Goal: Obtain resource: Obtain resource

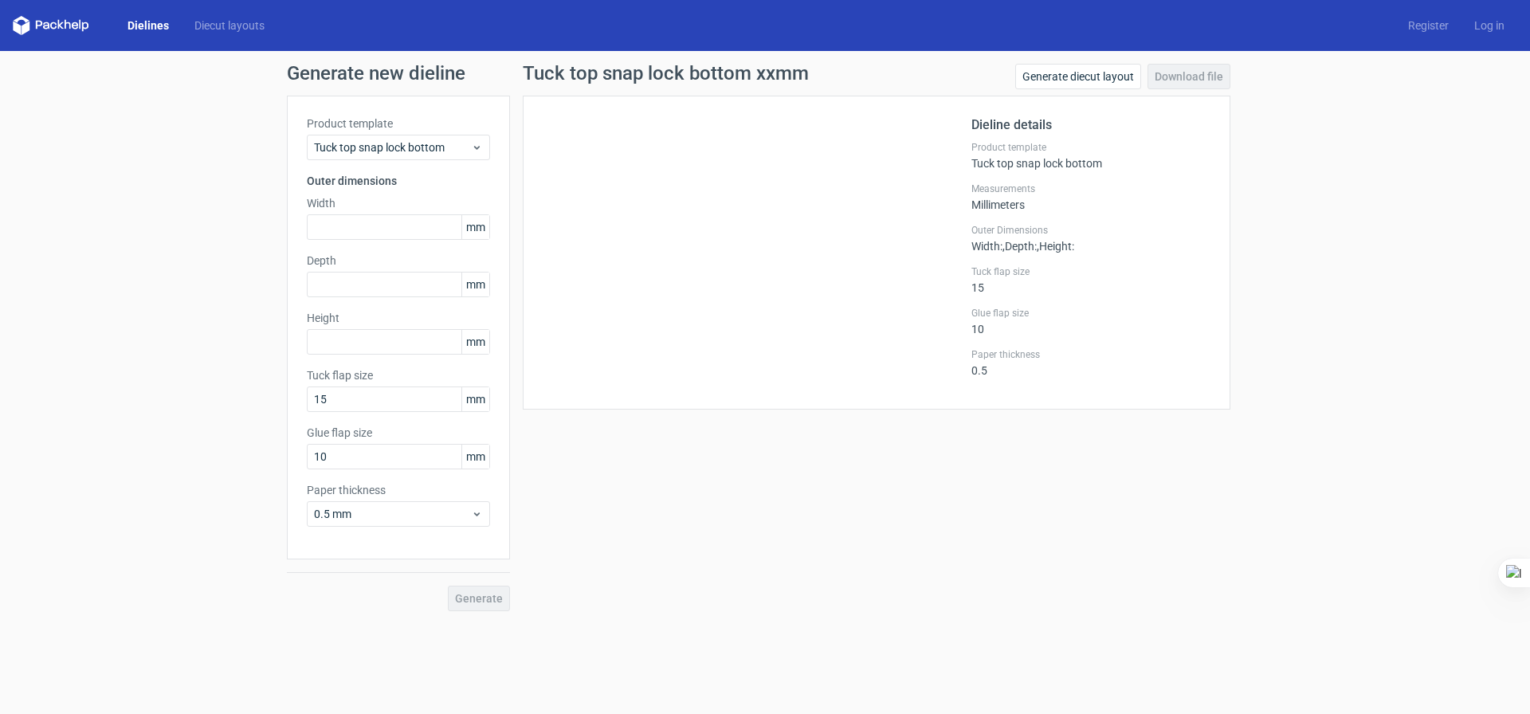
click at [146, 25] on link "Dielines" at bounding box center [148, 26] width 67 height 16
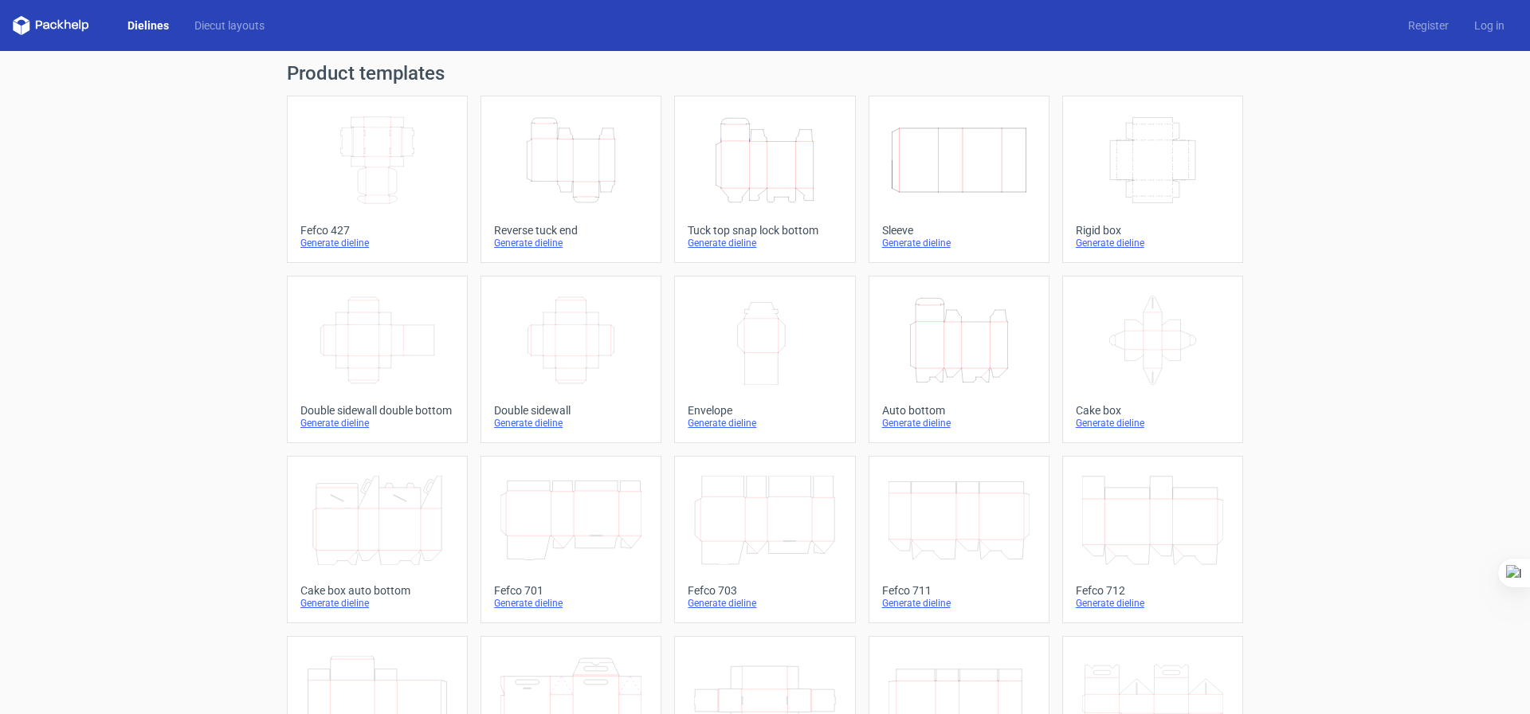
click at [605, 205] on div "Height Depth Width" at bounding box center [571, 160] width 154 height 102
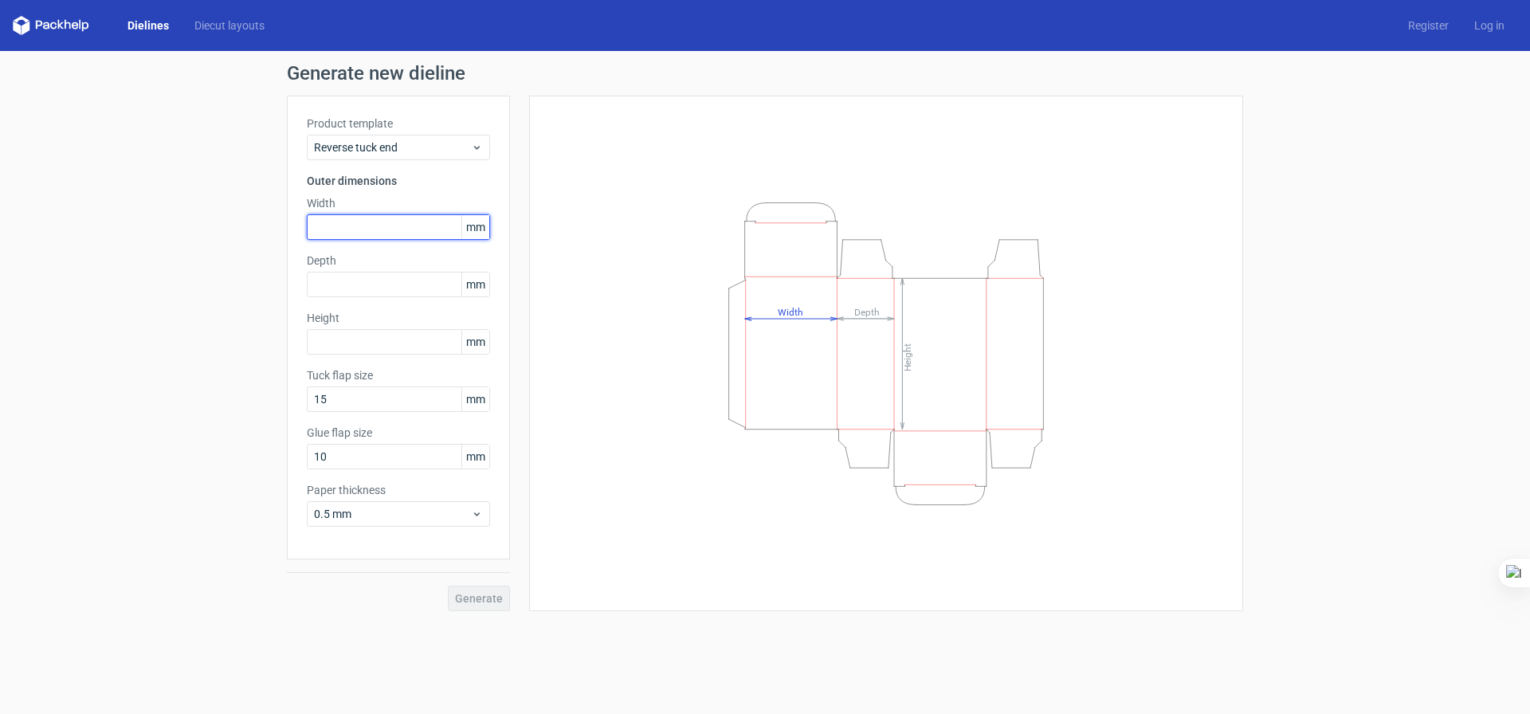
click at [440, 226] on input "text" at bounding box center [398, 227] width 183 height 26
type input "150"
click at [419, 277] on input "text" at bounding box center [398, 285] width 183 height 26
type input "30"
click at [410, 332] on input "text" at bounding box center [398, 342] width 183 height 26
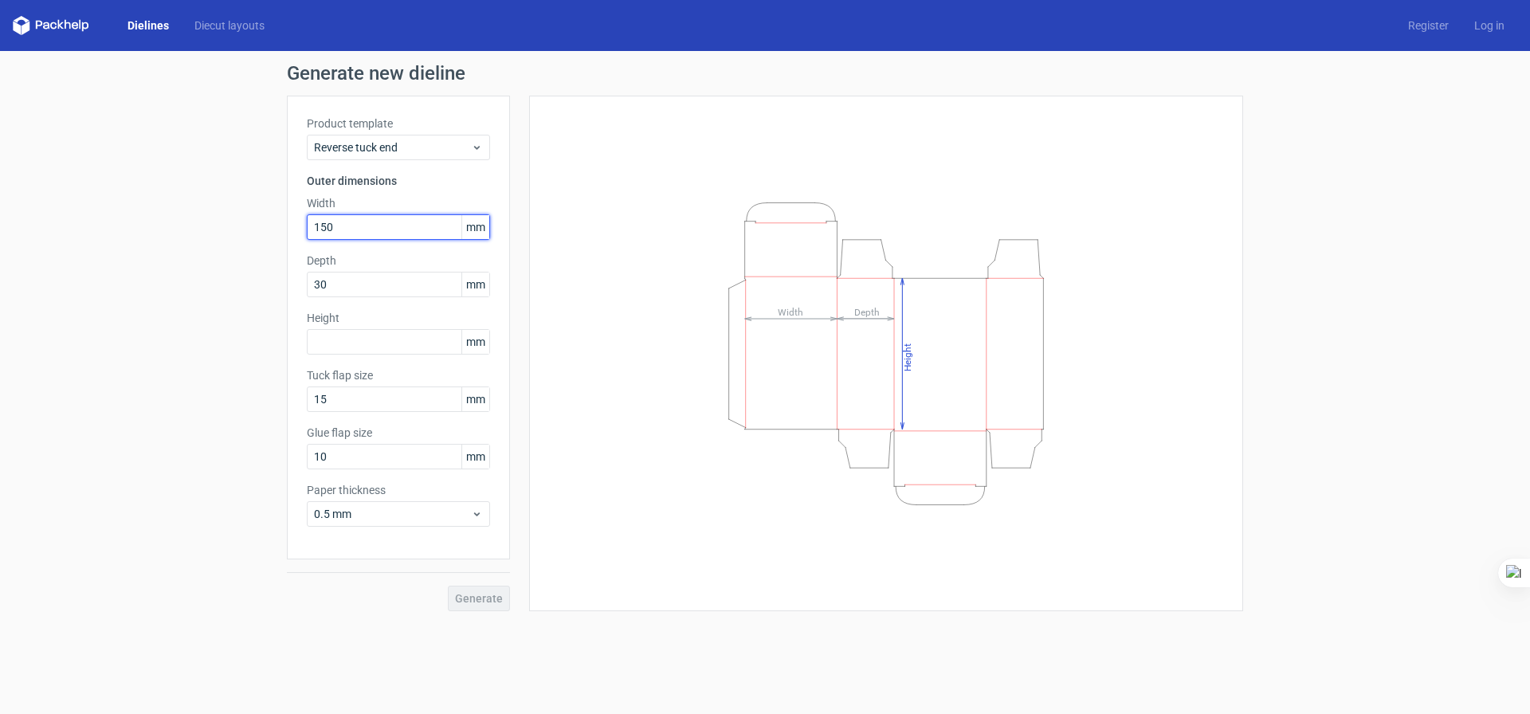
click at [328, 222] on input "150" at bounding box center [398, 227] width 183 height 26
type input "50"
click at [387, 342] on input "text" at bounding box center [398, 342] width 183 height 26
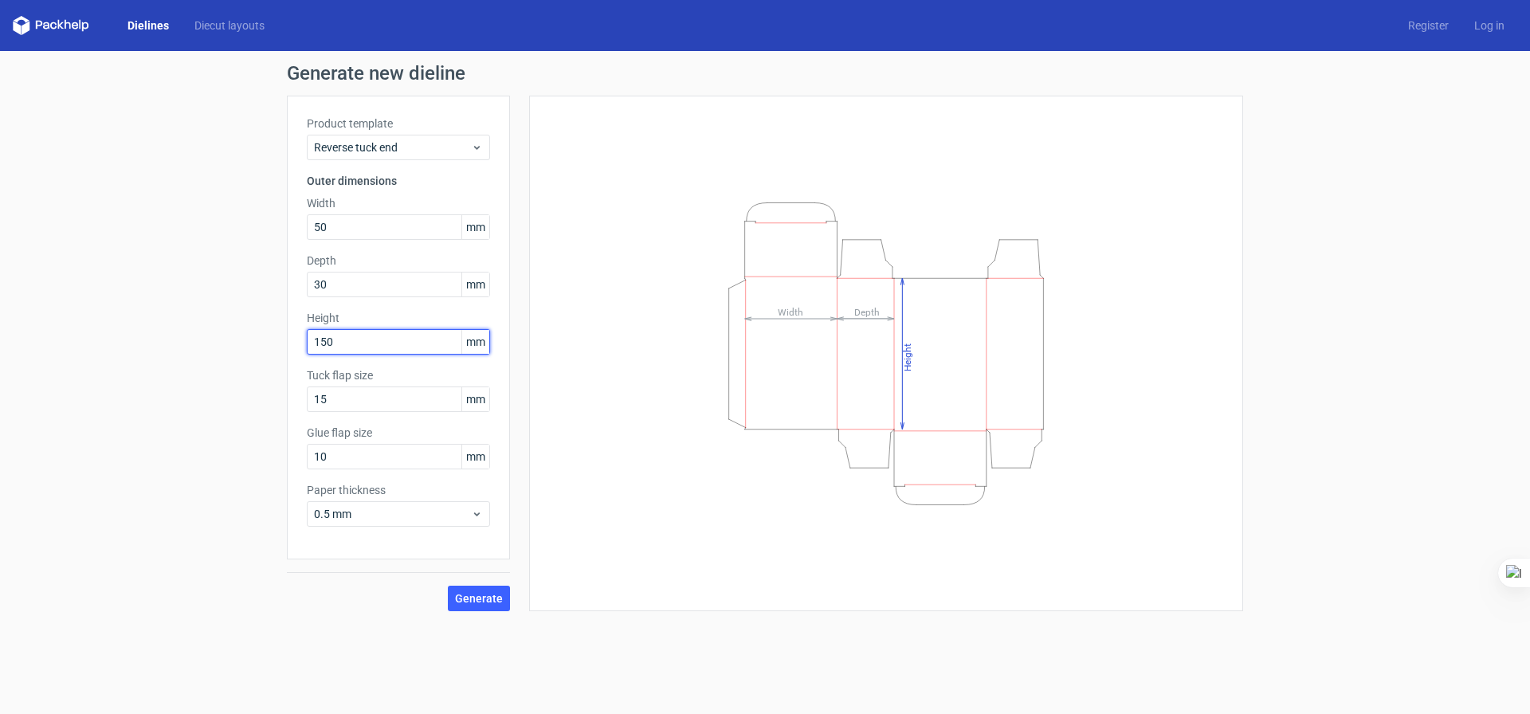
type input "150"
click at [448, 586] on button "Generate" at bounding box center [479, 599] width 62 height 26
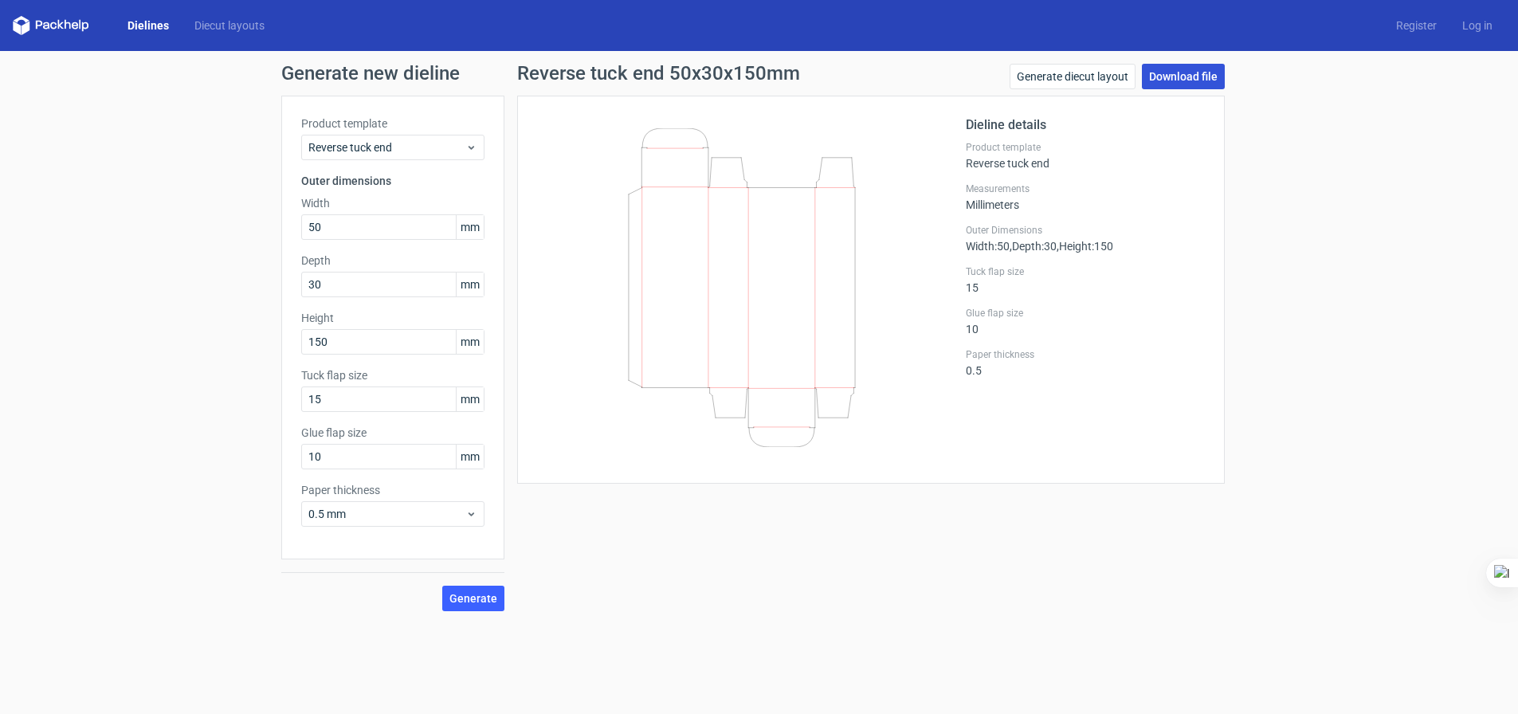
click at [1184, 84] on link "Download file" at bounding box center [1183, 77] width 83 height 26
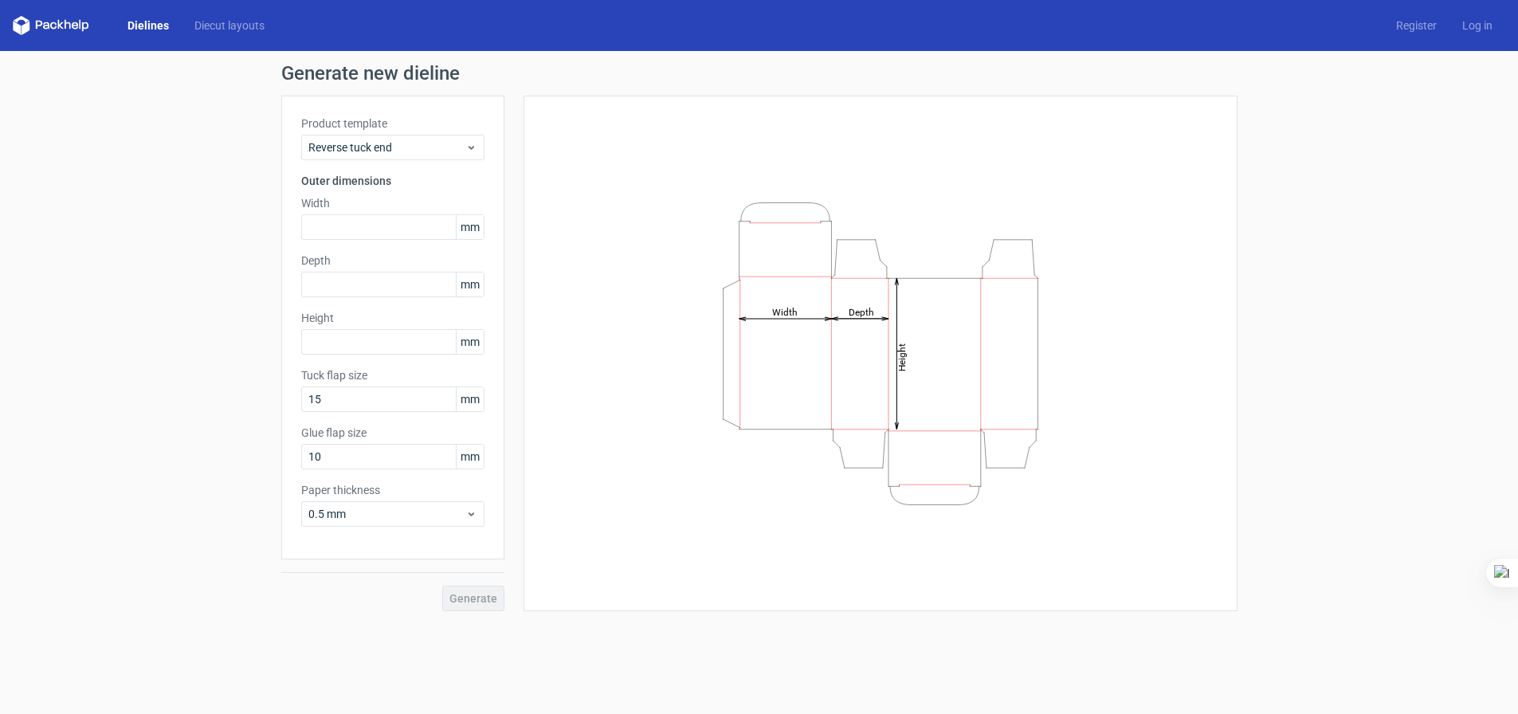
click at [78, 23] on icon at bounding box center [51, 25] width 77 height 19
click at [139, 23] on link "Dielines" at bounding box center [148, 26] width 67 height 16
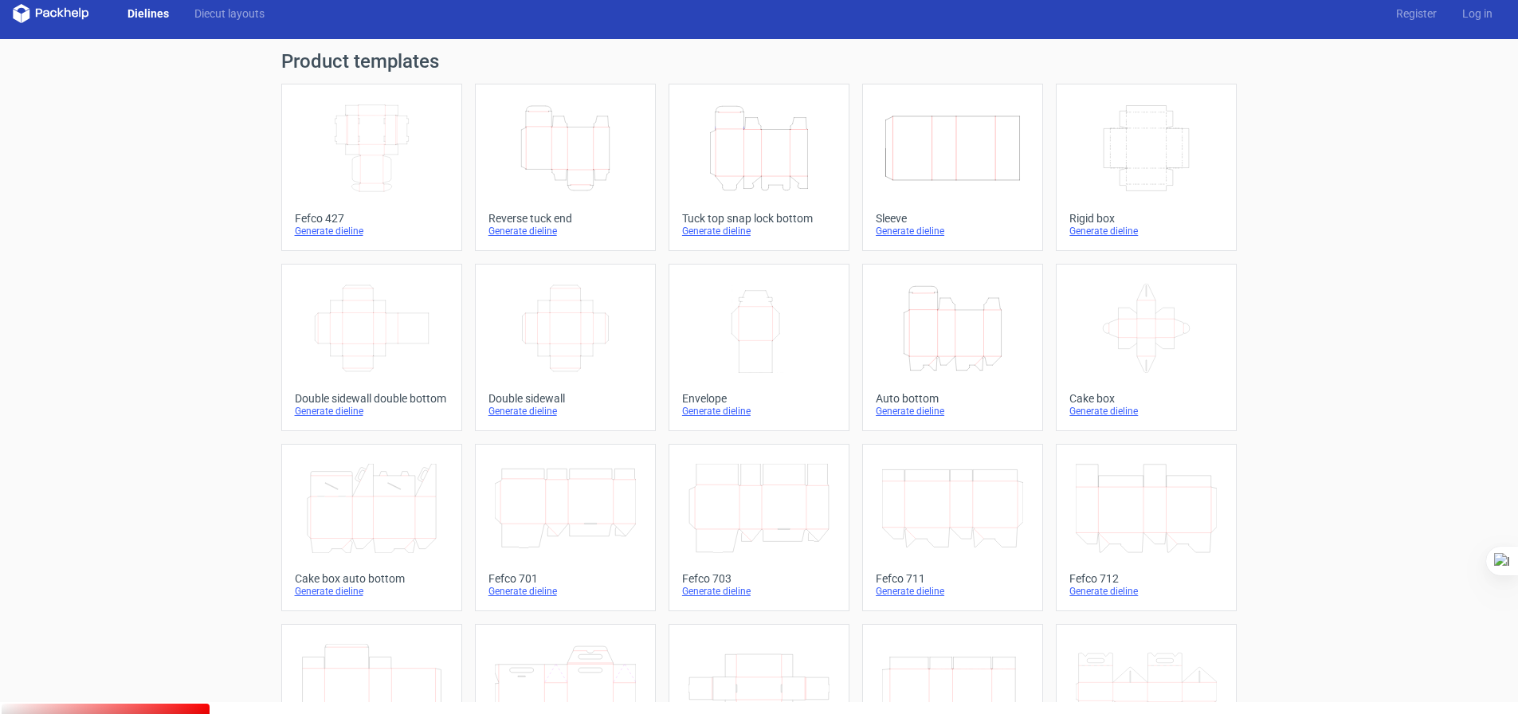
click at [1159, 161] on icon "Width Depth Height" at bounding box center [1146, 148] width 141 height 89
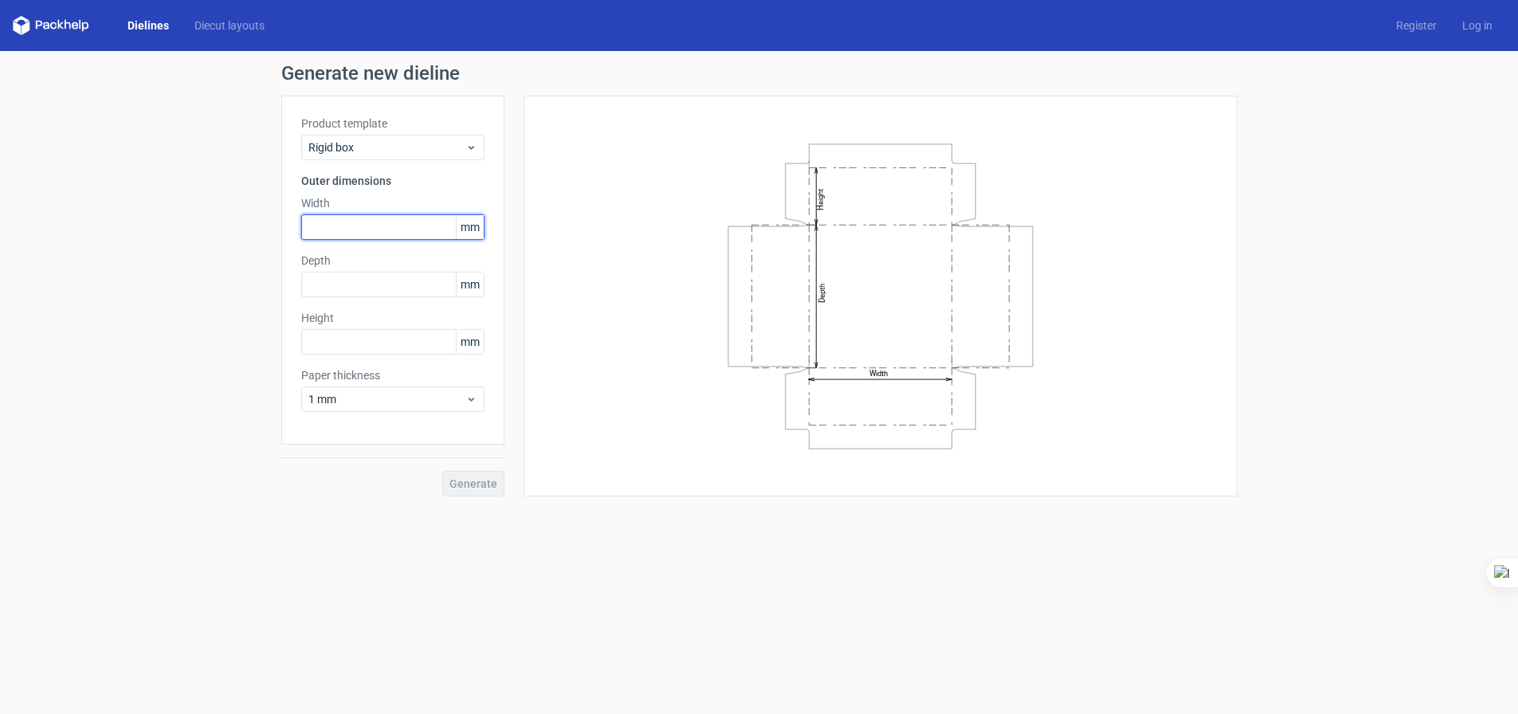
click at [414, 238] on input "text" at bounding box center [392, 227] width 183 height 26
type input "89"
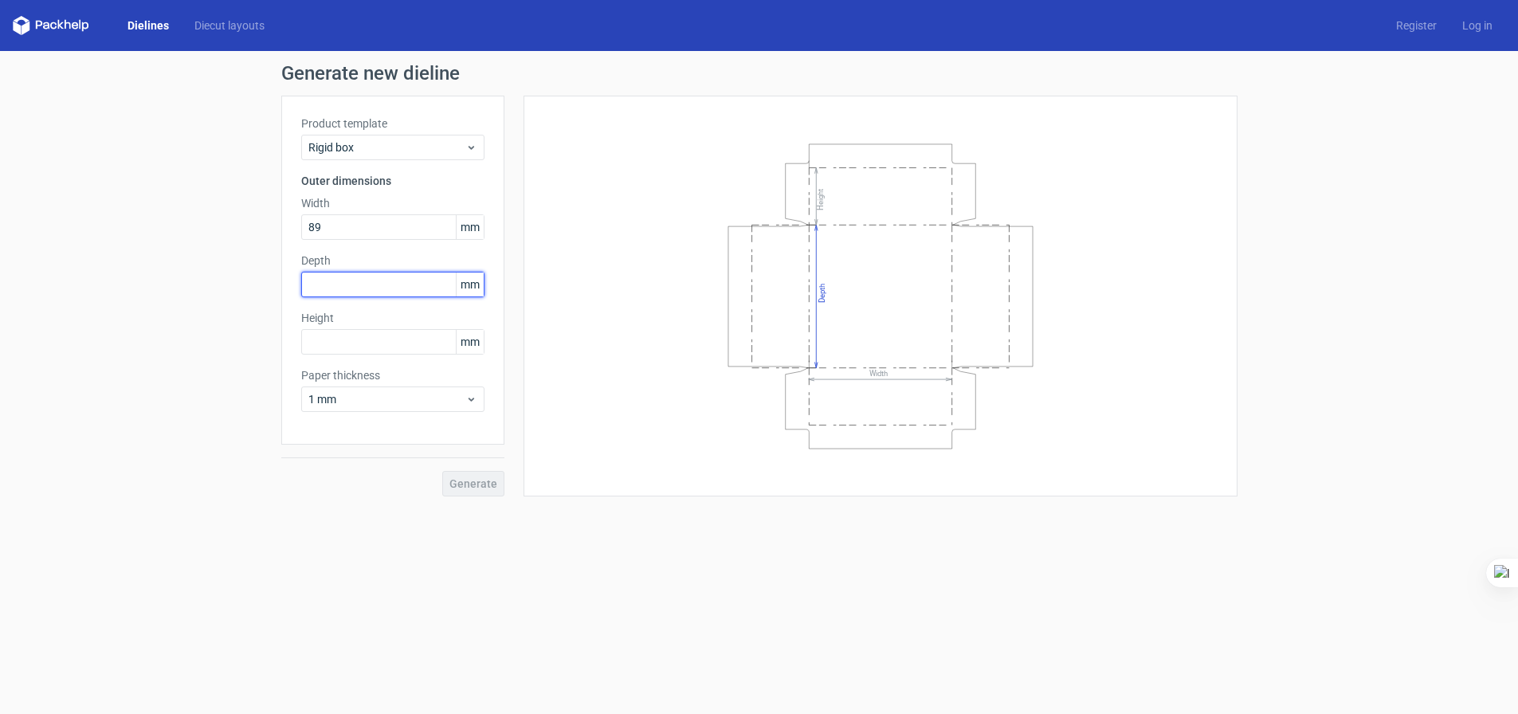
click at [407, 275] on input "text" at bounding box center [392, 285] width 183 height 26
type input "131"
click at [425, 337] on input "text" at bounding box center [392, 342] width 183 height 26
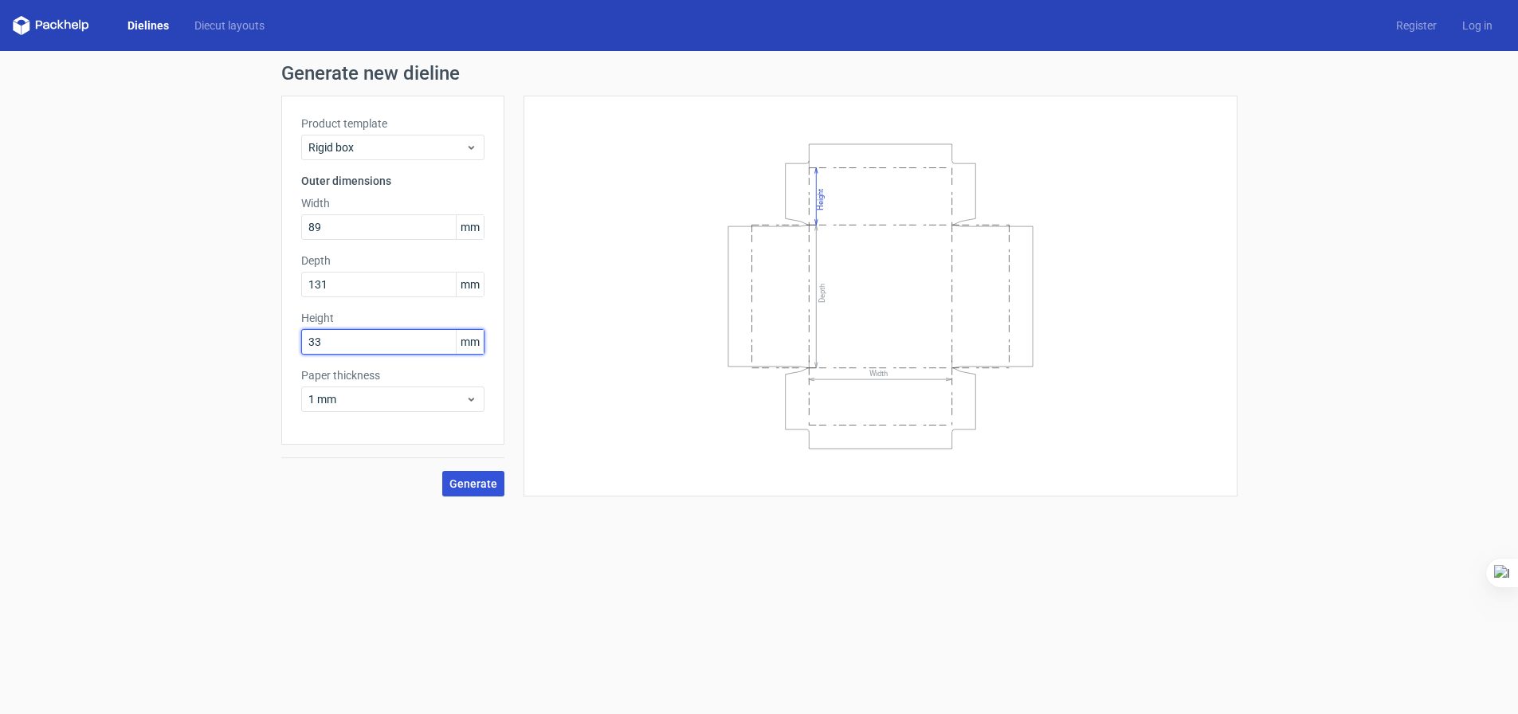
type input "33"
click at [477, 480] on span "Generate" at bounding box center [474, 483] width 48 height 11
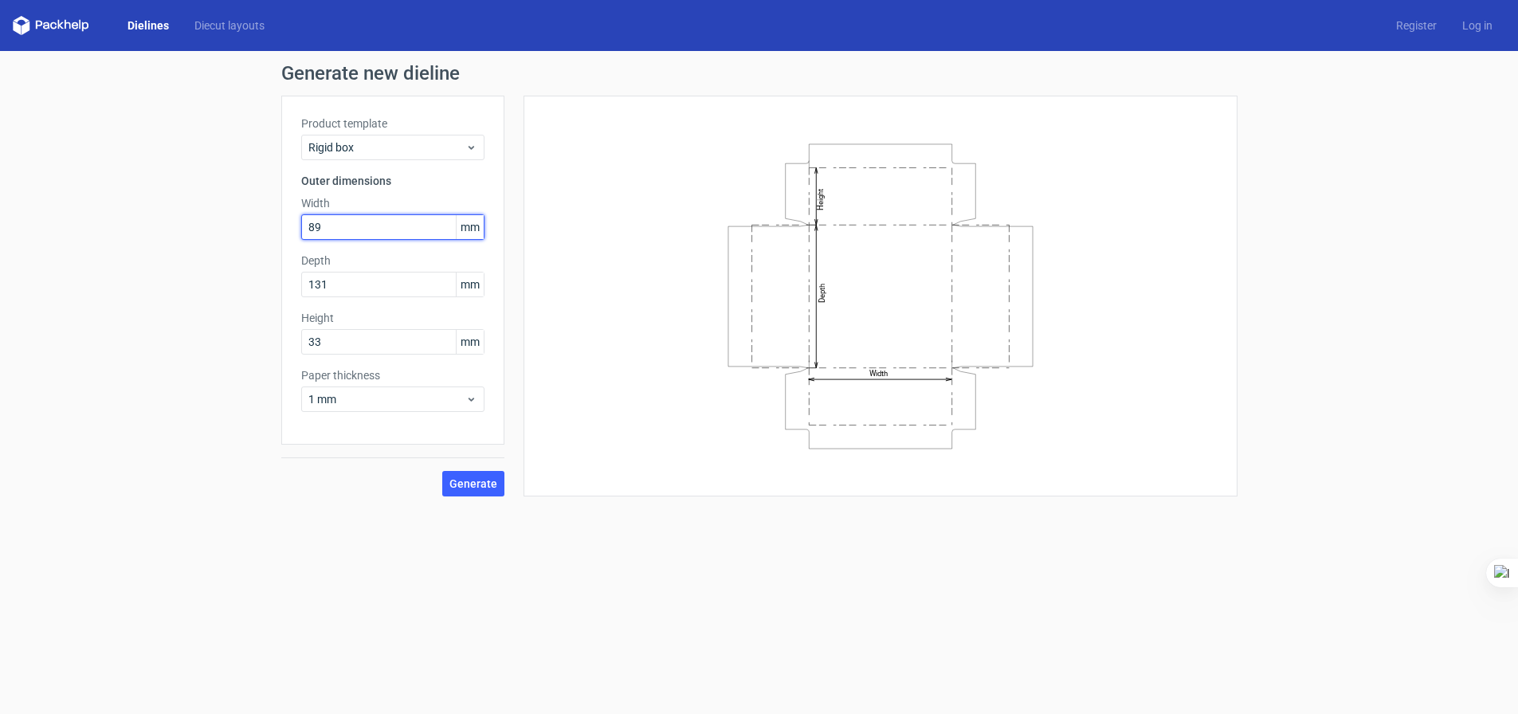
click at [337, 229] on input "89" at bounding box center [392, 227] width 183 height 26
click at [490, 473] on button "Generate" at bounding box center [473, 484] width 62 height 26
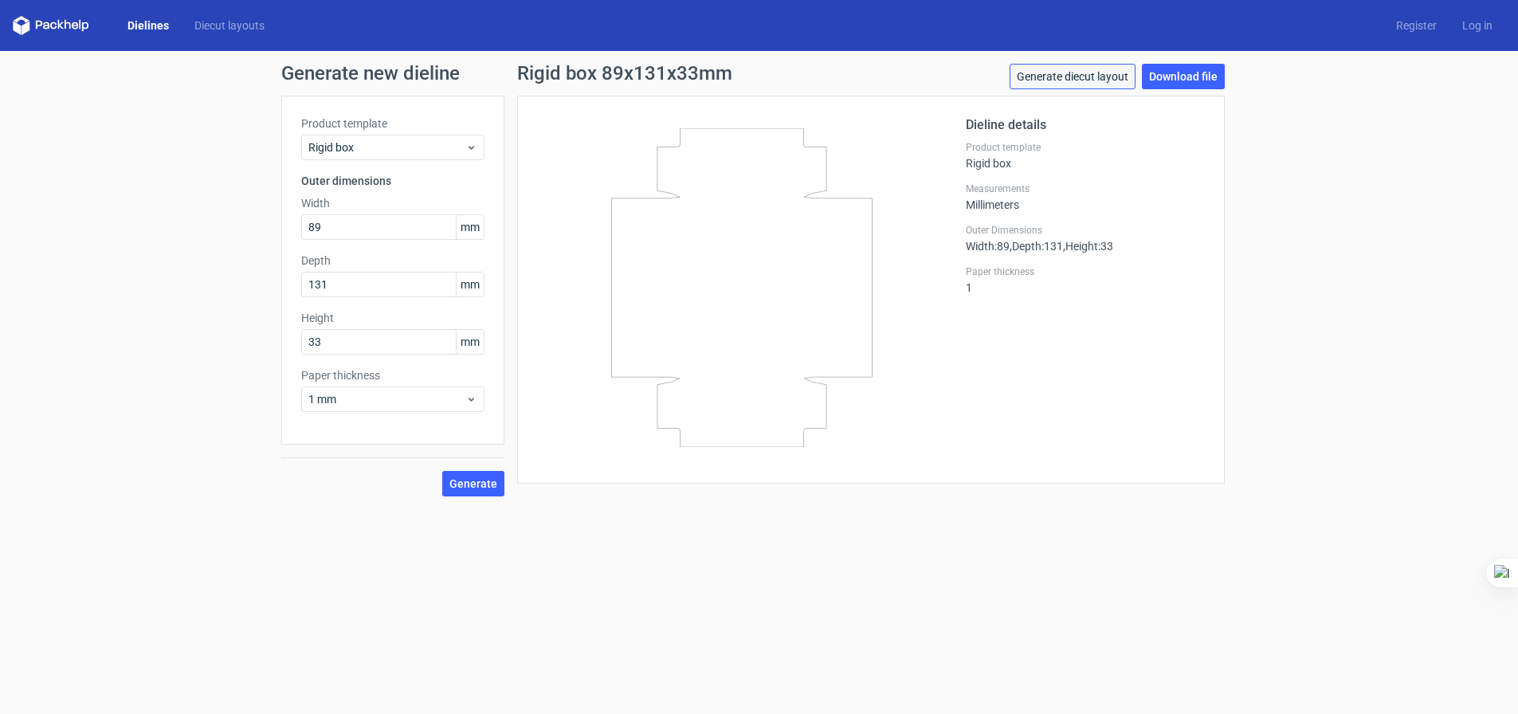
click at [1049, 80] on link "Generate diecut layout" at bounding box center [1073, 77] width 126 height 26
click at [1161, 85] on link "Download file" at bounding box center [1183, 77] width 83 height 26
click at [1347, 387] on div "Generate new dieline Product template Rigid box Outer dimensions Width 89 mm De…" at bounding box center [759, 280] width 1518 height 458
